Goal: Task Accomplishment & Management: Complete application form

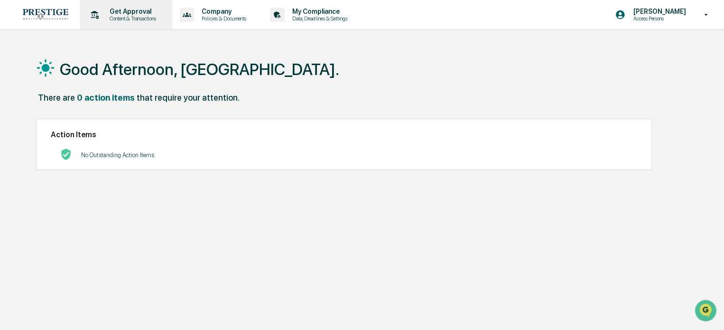
click at [167, 8] on div "Get Approval Content & Transactions" at bounding box center [125, 14] width 83 height 29
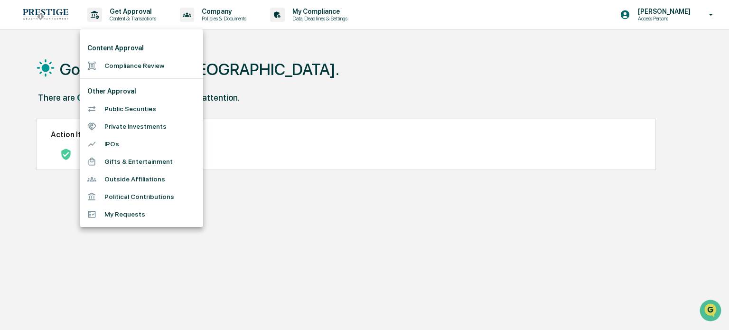
click at [178, 66] on li "Compliance Review" at bounding box center [141, 66] width 123 height 18
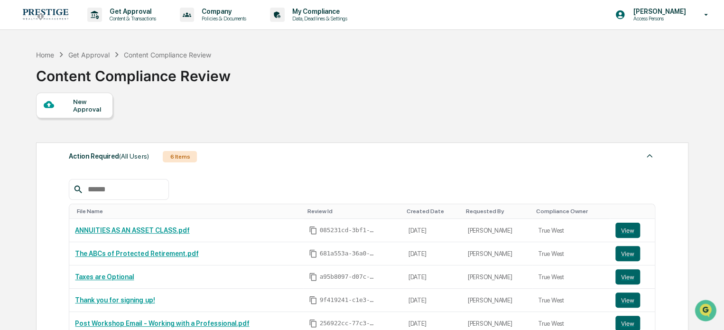
click at [81, 106] on div "New Approval" at bounding box center [89, 105] width 32 height 15
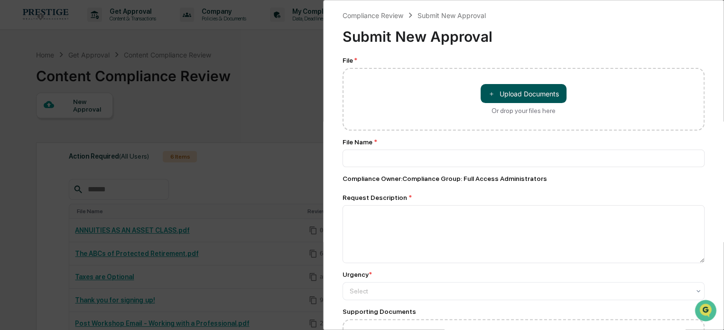
click at [544, 96] on button "＋ Upload Documents" at bounding box center [524, 93] width 86 height 19
type input "**********"
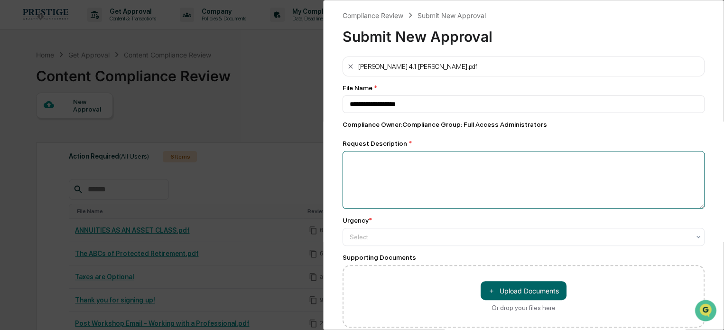
click at [456, 159] on textarea at bounding box center [524, 180] width 362 height 58
type textarea "*"
type textarea "**********"
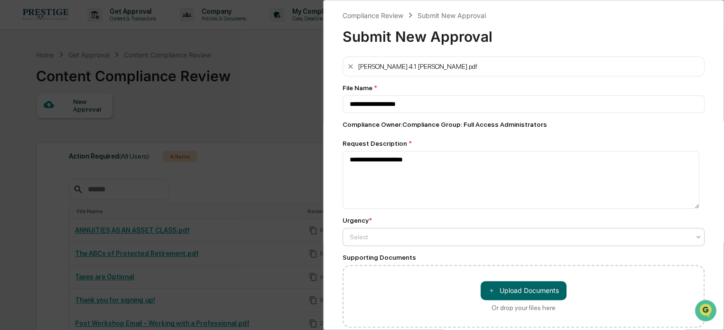
click at [415, 244] on div "Select" at bounding box center [520, 236] width 350 height 13
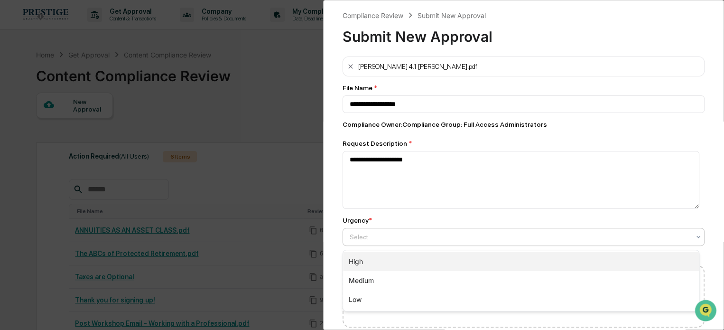
drag, startPoint x: 402, startPoint y: 257, endPoint x: 402, endPoint y: 243, distance: 14.2
click at [402, 255] on div "High" at bounding box center [521, 261] width 356 height 19
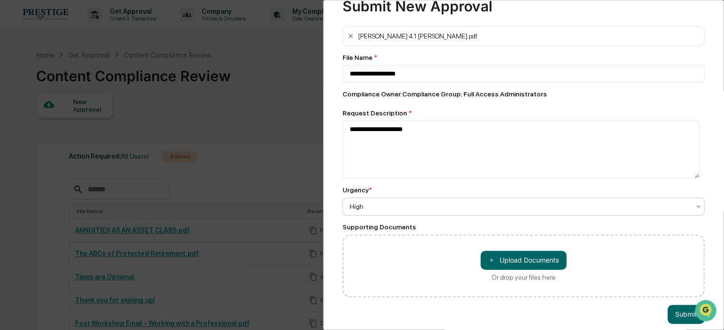
scroll to position [46, 0]
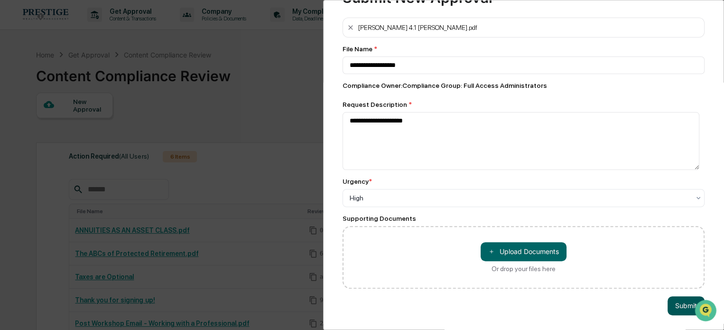
click at [681, 299] on button "Submit" at bounding box center [686, 305] width 37 height 19
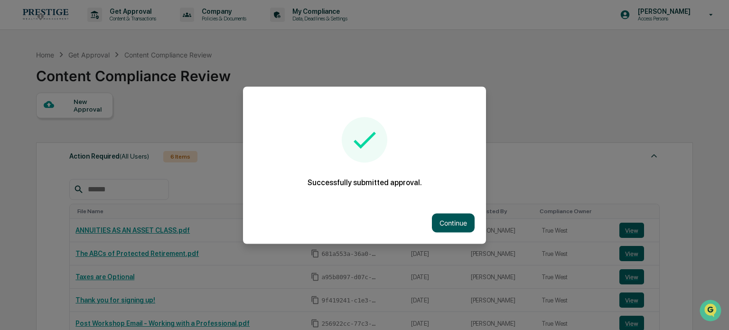
click at [458, 224] on button "Continue" at bounding box center [453, 222] width 43 height 19
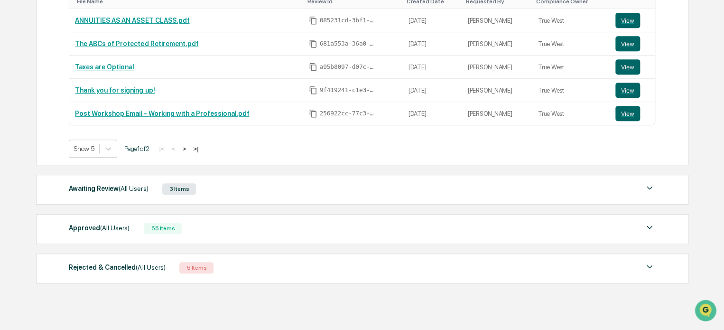
scroll to position [234, 0]
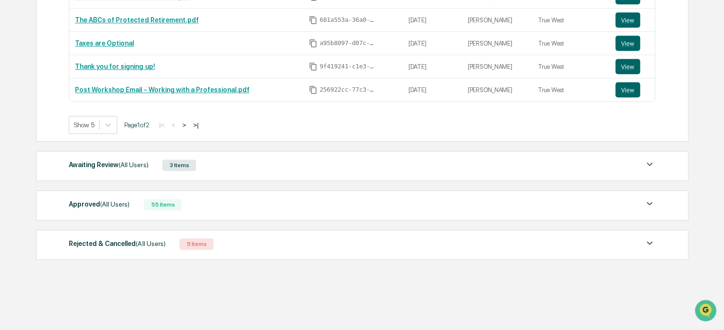
click at [186, 169] on div "3 Items" at bounding box center [179, 164] width 34 height 11
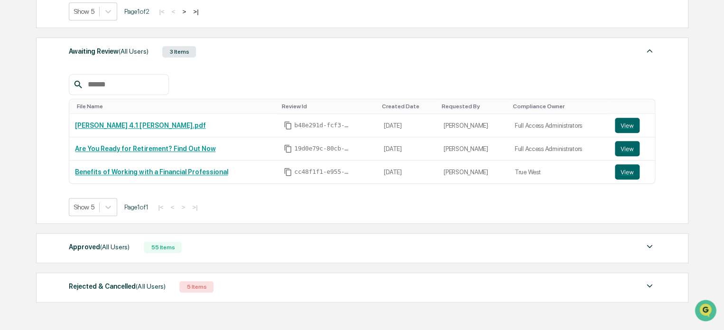
scroll to position [376, 0]
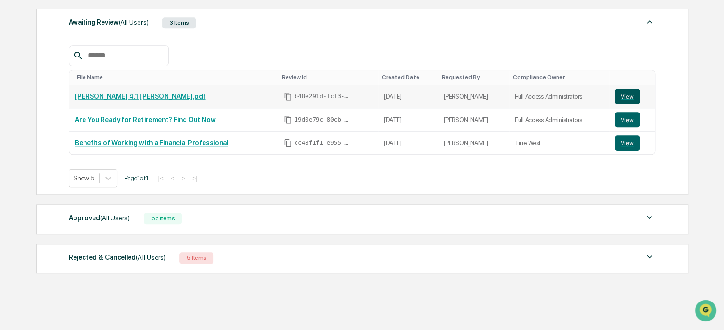
click at [630, 96] on button "View" at bounding box center [627, 96] width 25 height 15
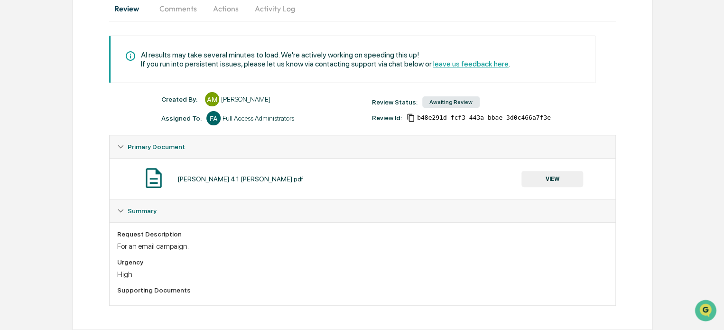
scroll to position [6, 0]
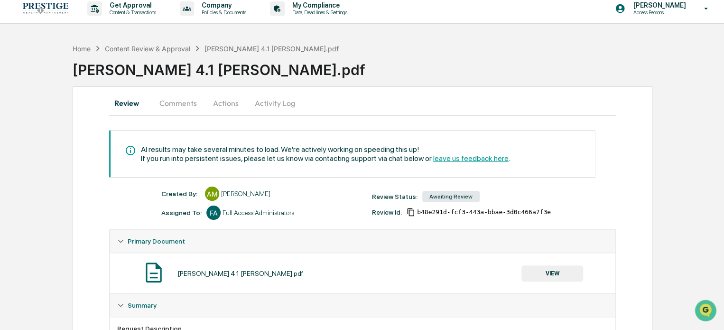
click at [184, 96] on button "Comments" at bounding box center [178, 103] width 53 height 23
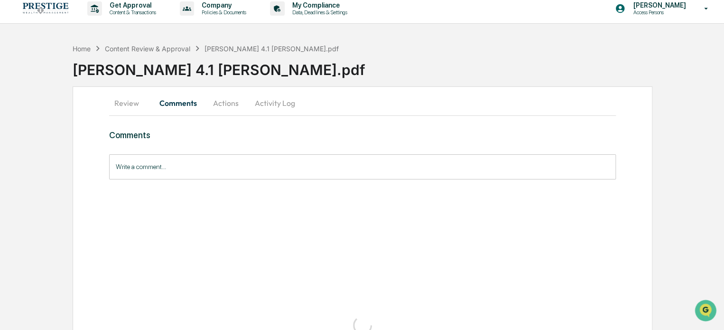
scroll to position [0, 0]
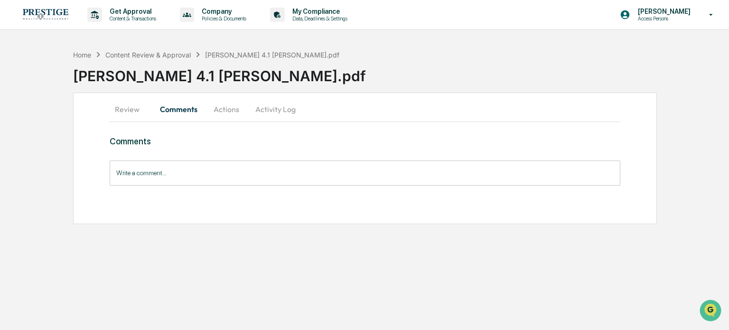
click at [120, 109] on button "Review" at bounding box center [131, 109] width 43 height 23
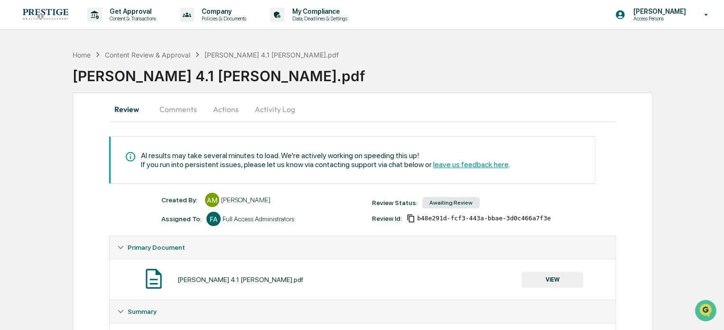
click at [670, 17] on p "Access Persons" at bounding box center [658, 18] width 65 height 7
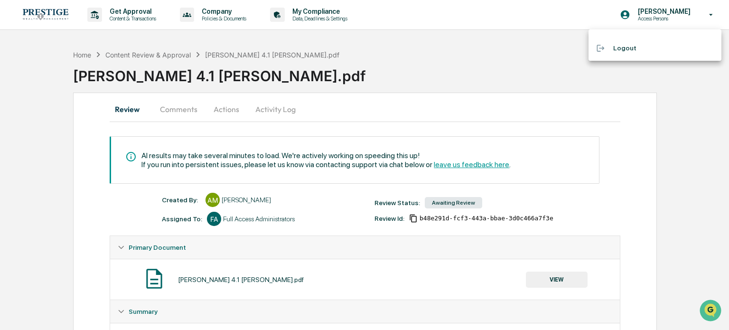
click at [396, 78] on div at bounding box center [364, 165] width 729 height 330
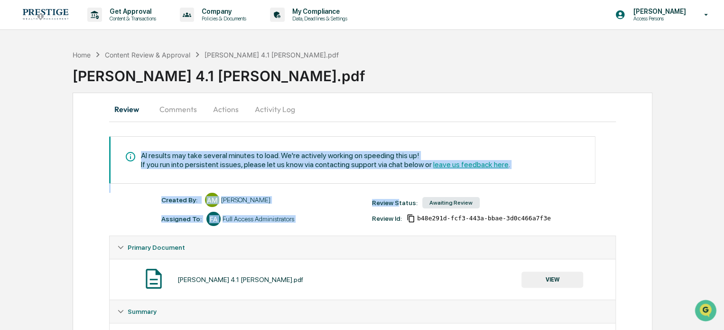
drag, startPoint x: 342, startPoint y: 187, endPoint x: 314, endPoint y: 185, distance: 28.1
click at [325, 187] on div "AI results may take several minutes to load. We're actively working on speeding…" at bounding box center [362, 271] width 507 height 270
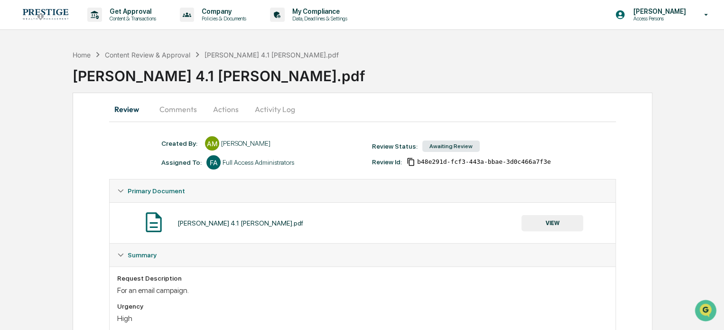
click at [407, 89] on div "Home Content Review & Approval roth 4.1 andrew.pdf roth 4.1 andrew.pdf" at bounding box center [399, 68] width 652 height 47
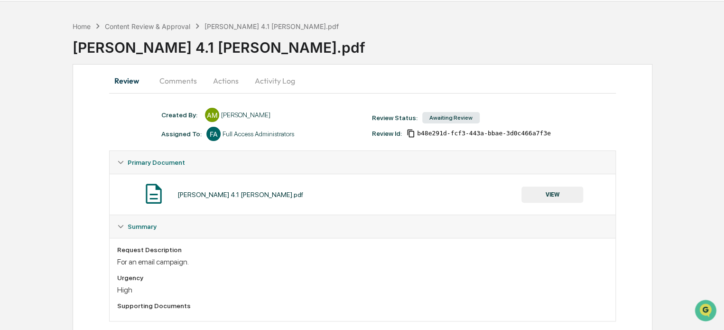
scroll to position [45, 0]
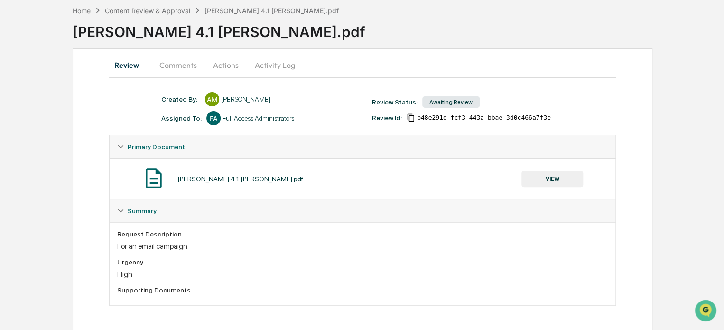
click at [179, 62] on button "Comments" at bounding box center [178, 65] width 53 height 23
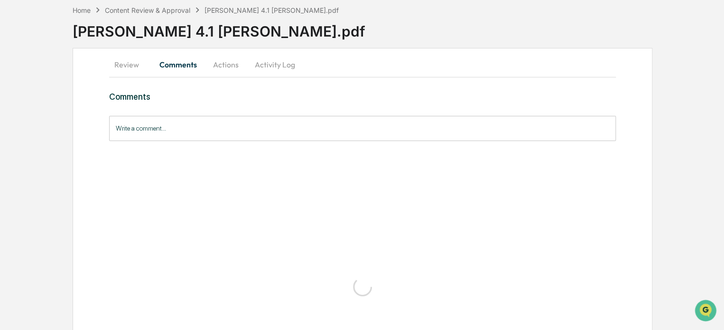
scroll to position [0, 0]
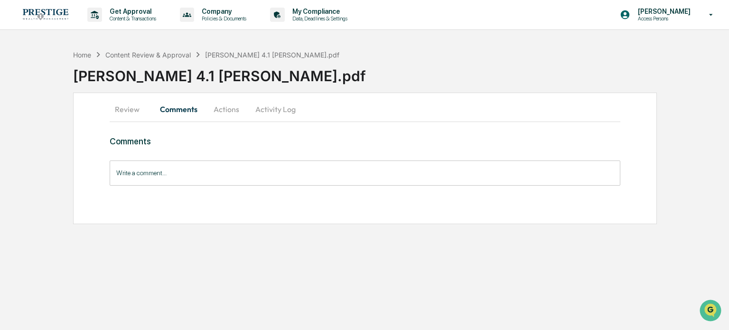
click at [132, 113] on button "Review" at bounding box center [131, 109] width 43 height 23
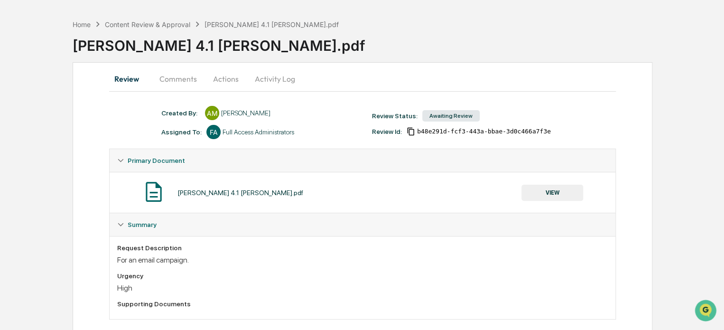
scroll to position [45, 0]
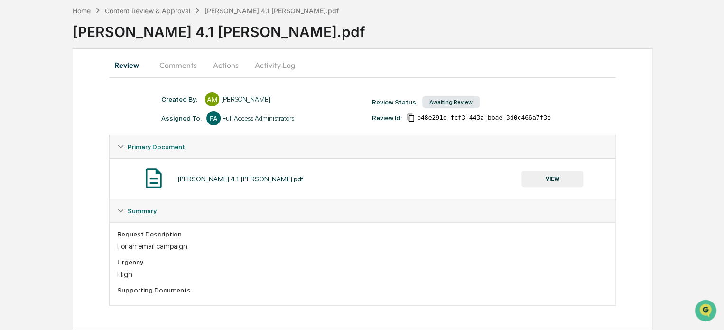
click at [129, 209] on span "Summary" at bounding box center [142, 211] width 29 height 8
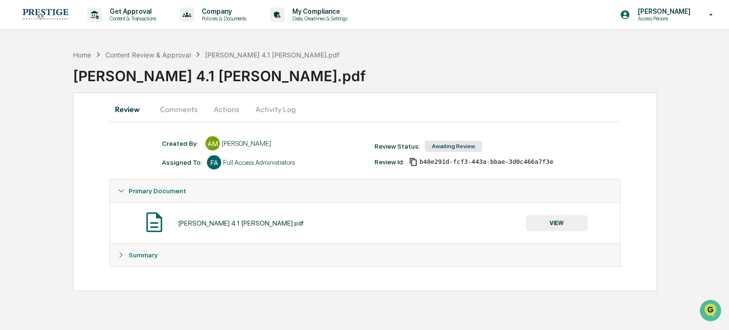
click at [122, 195] on div "Primary Document" at bounding box center [364, 190] width 509 height 23
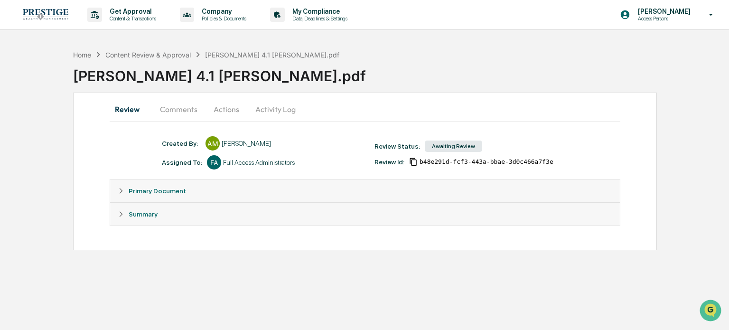
click at [129, 192] on span "Primary Document" at bounding box center [157, 191] width 57 height 8
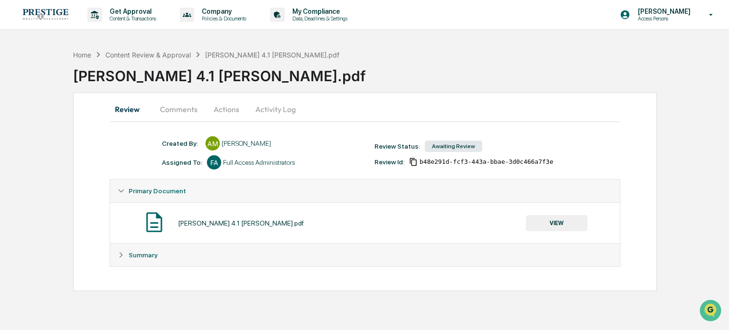
click at [270, 108] on button "Activity Log" at bounding box center [276, 109] width 56 height 23
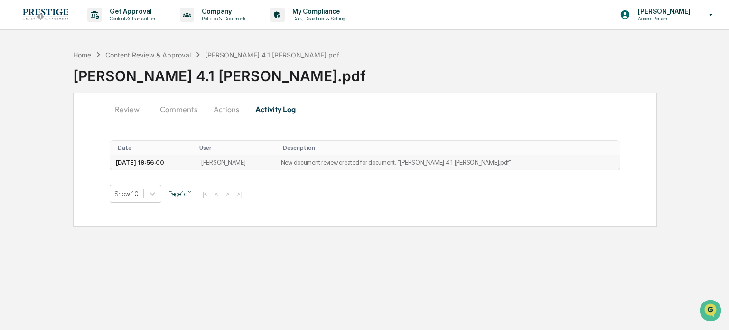
click at [275, 165] on td "[PERSON_NAME]" at bounding box center [236, 162] width 80 height 15
click at [235, 110] on button "Actions" at bounding box center [226, 109] width 43 height 23
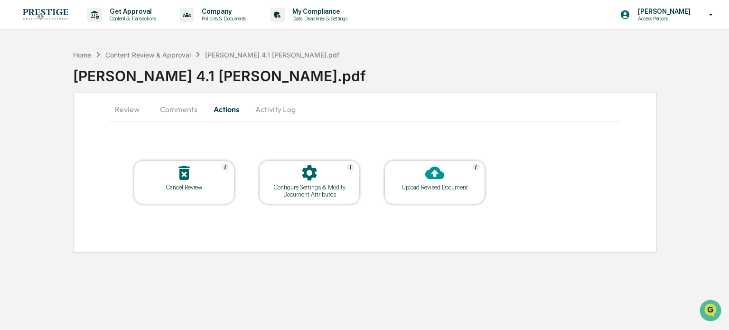
click at [122, 108] on button "Review" at bounding box center [131, 109] width 43 height 23
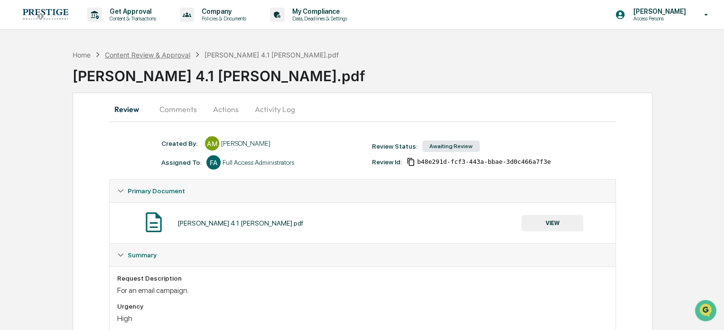
click at [151, 54] on div "Content Review & Approval" at bounding box center [147, 55] width 85 height 8
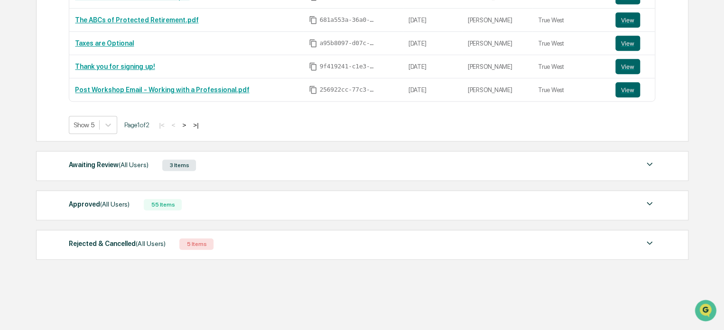
click at [226, 168] on div "Awaiting Review (All Users) 3 Items" at bounding box center [362, 165] width 587 height 13
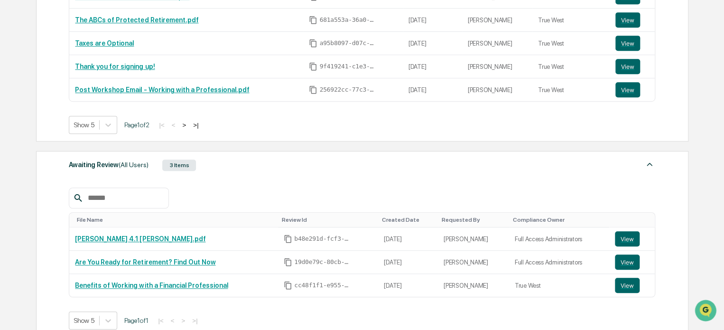
scroll to position [376, 0]
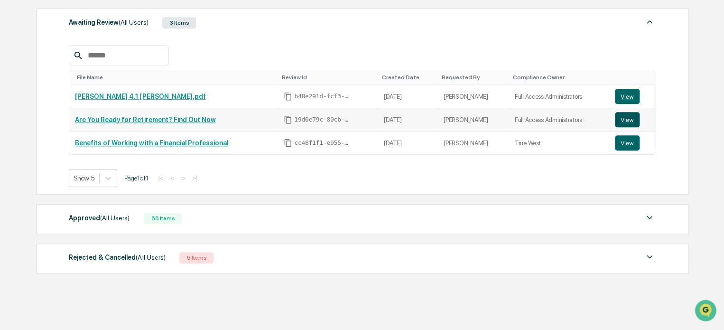
click at [619, 117] on button "View" at bounding box center [627, 119] width 25 height 15
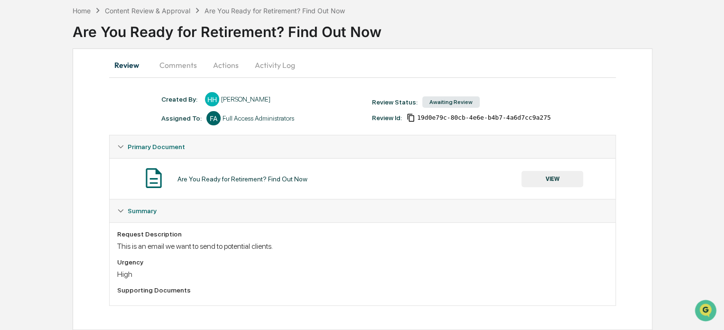
click at [172, 69] on button "Comments" at bounding box center [178, 65] width 53 height 23
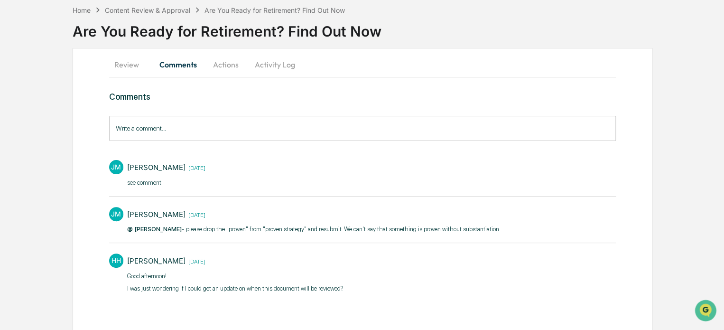
drag, startPoint x: 172, startPoint y: 69, endPoint x: 412, endPoint y: 57, distance: 240.0
click at [412, 57] on div "Review Comments Actions Activity Log" at bounding box center [362, 64] width 507 height 23
click at [216, 66] on button "Actions" at bounding box center [226, 64] width 43 height 23
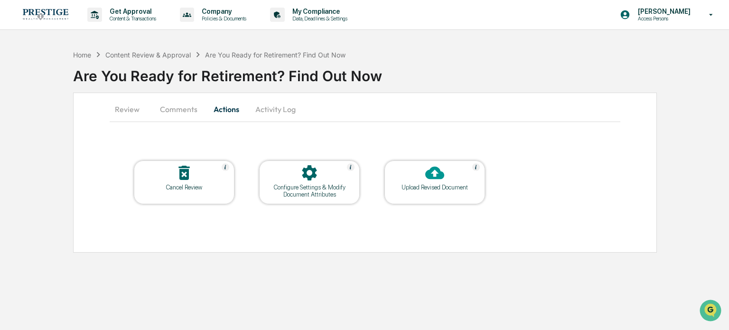
click at [175, 113] on button "Comments" at bounding box center [178, 109] width 53 height 23
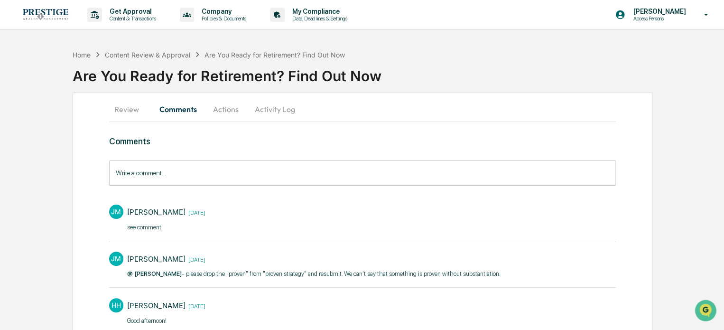
click at [116, 112] on button "Review" at bounding box center [130, 109] width 43 height 23
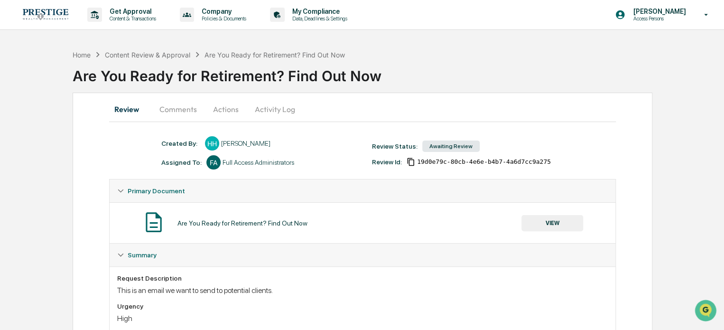
click at [267, 112] on button "Activity Log" at bounding box center [275, 109] width 56 height 23
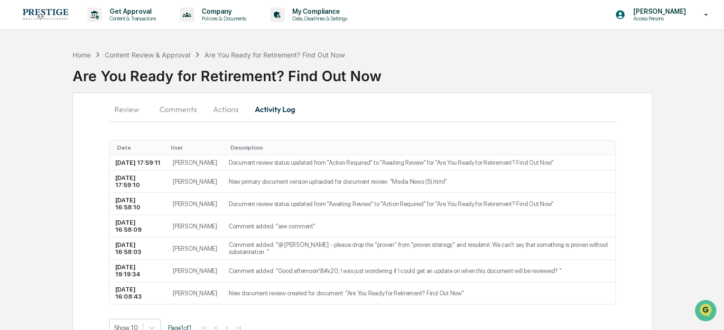
click at [178, 111] on button "Comments" at bounding box center [178, 109] width 53 height 23
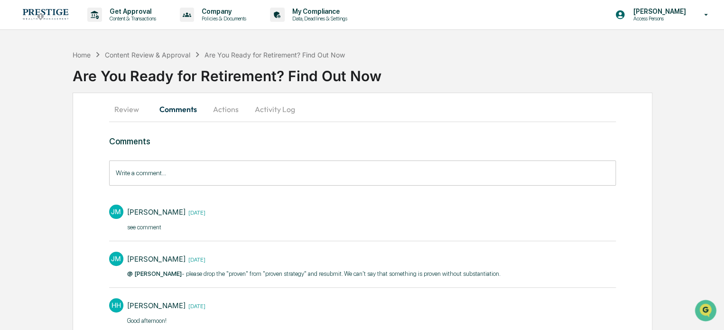
click at [287, 110] on button "Activity Log" at bounding box center [275, 109] width 56 height 23
